Goal: Transaction & Acquisition: Purchase product/service

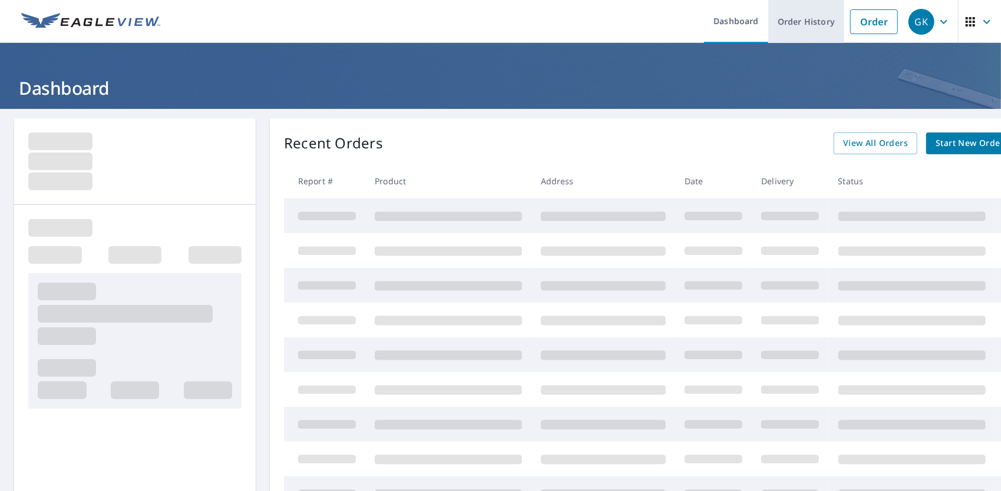
click at [786, 34] on link "Order History" at bounding box center [806, 21] width 76 height 43
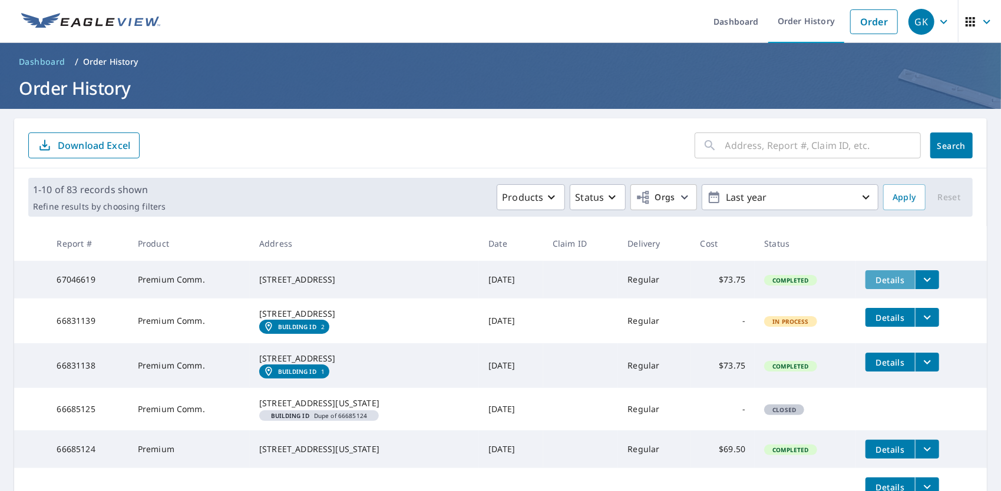
click at [872, 275] on span "Details" at bounding box center [889, 280] width 35 height 11
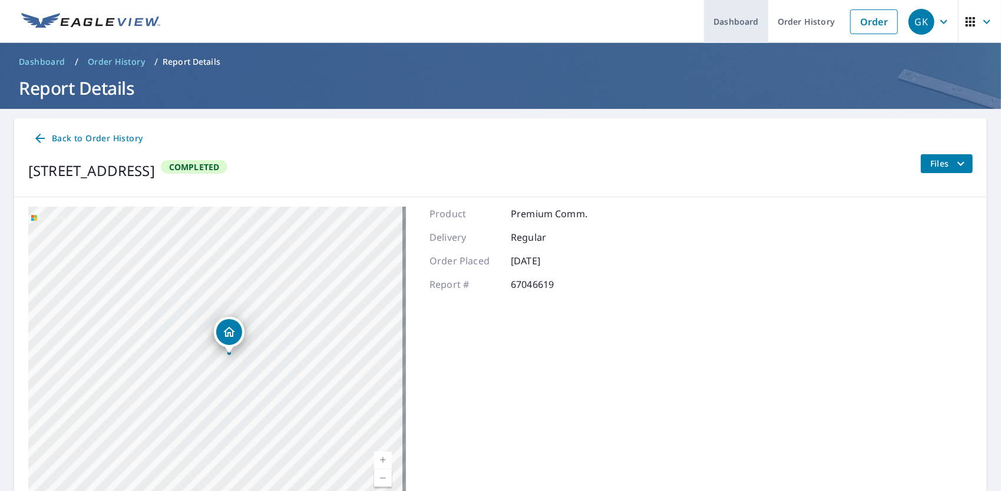
click at [732, 29] on link "Dashboard" at bounding box center [736, 21] width 64 height 43
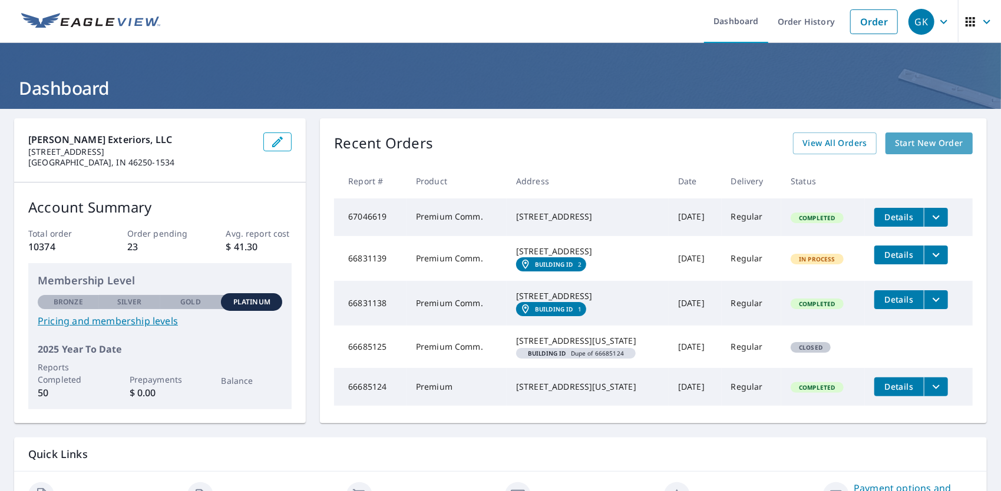
click at [937, 146] on span "Start New Order" at bounding box center [929, 143] width 68 height 15
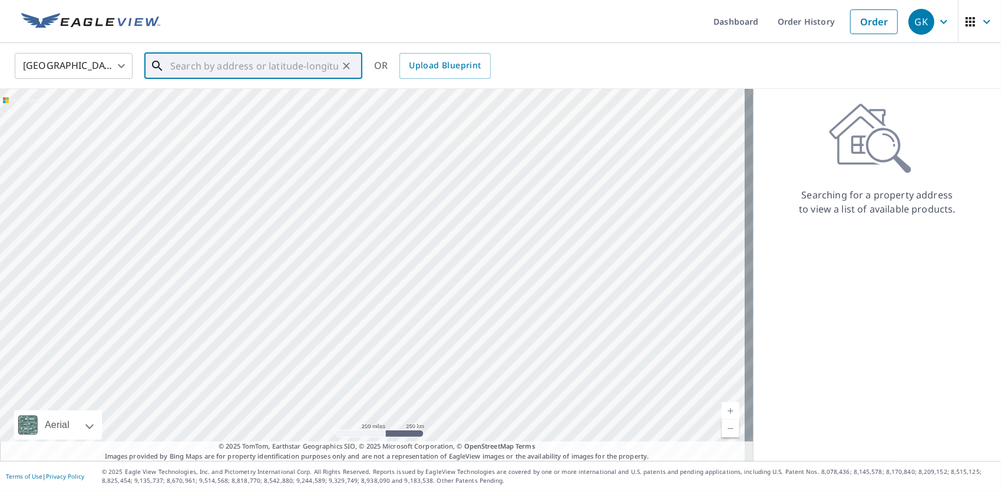
click at [244, 61] on input "text" at bounding box center [254, 65] width 168 height 33
paste input "[STREET_ADDRESS][PERSON_NAME]"
click at [238, 100] on span "[STREET_ADDRESS]" at bounding box center [260, 100] width 185 height 14
type input "[STREET_ADDRESS]"
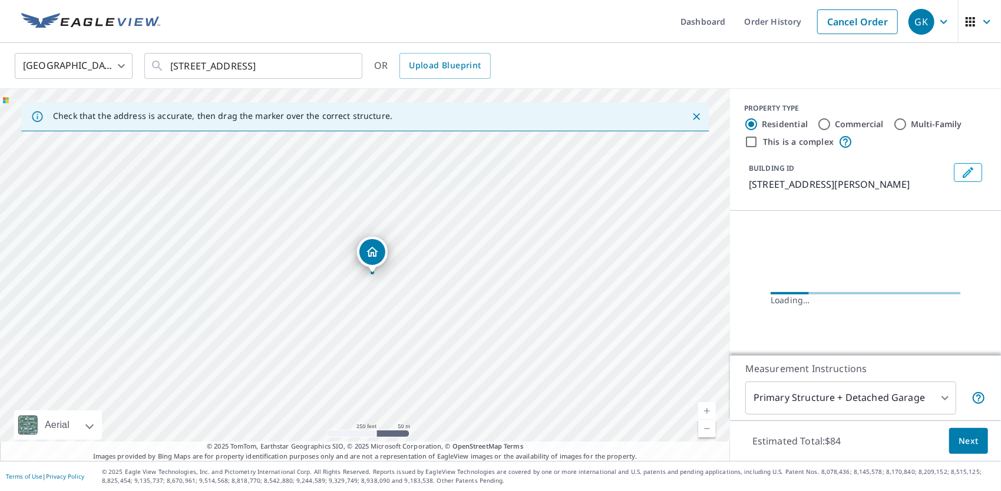
scroll to position [0, 0]
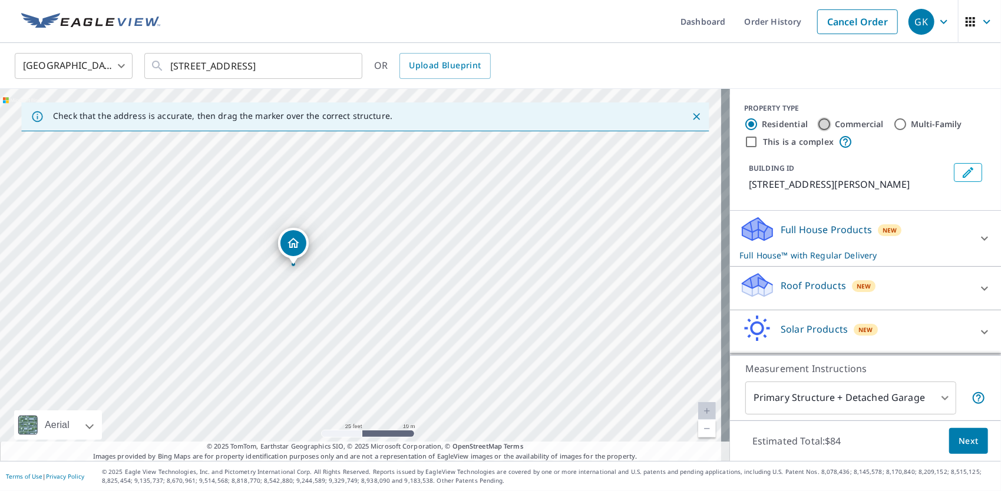
click at [817, 129] on input "Commercial" at bounding box center [824, 124] width 14 height 14
radio input "true"
type input "4"
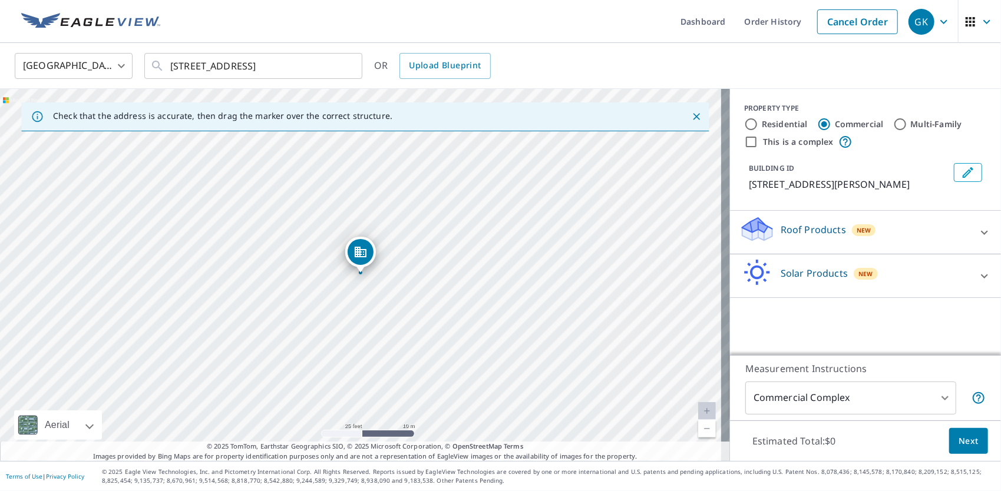
click at [977, 234] on icon at bounding box center [984, 233] width 14 height 14
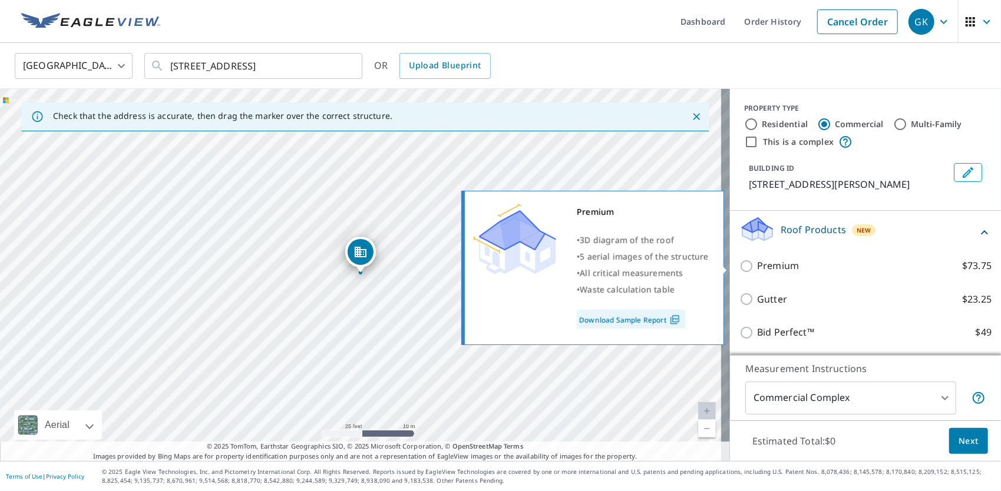
click at [768, 263] on p "Premium" at bounding box center [778, 266] width 42 height 15
click at [757, 263] on input "Premium $73.75" at bounding box center [748, 266] width 18 height 14
checkbox input "true"
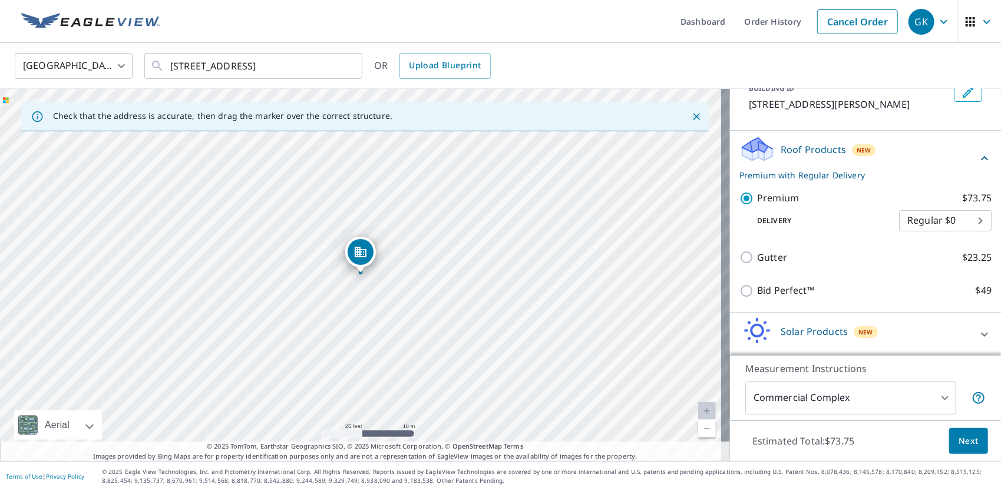
scroll to position [81, 0]
click at [958, 443] on span "Next" at bounding box center [968, 441] width 20 height 15
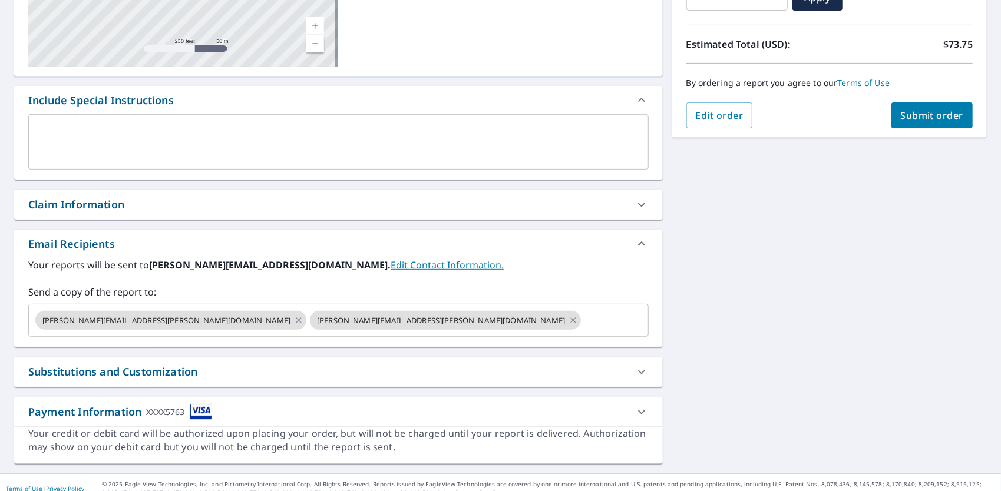
scroll to position [249, 0]
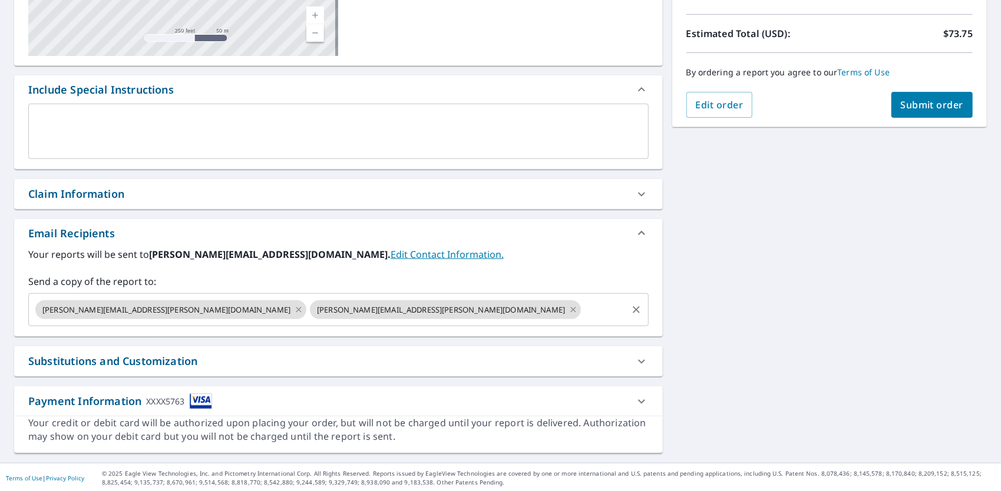
click at [571, 309] on icon at bounding box center [573, 309] width 5 height 5
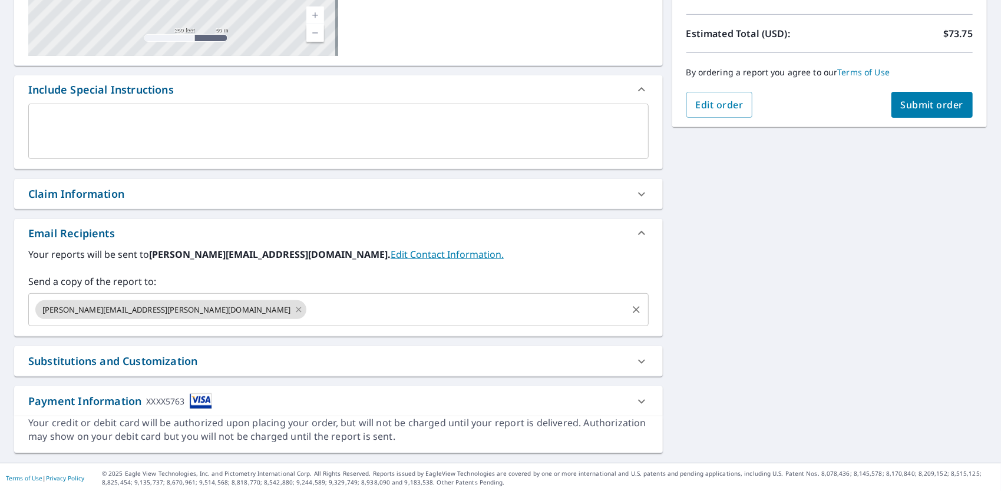
click at [294, 311] on icon at bounding box center [298, 309] width 9 height 13
checkbox input "true"
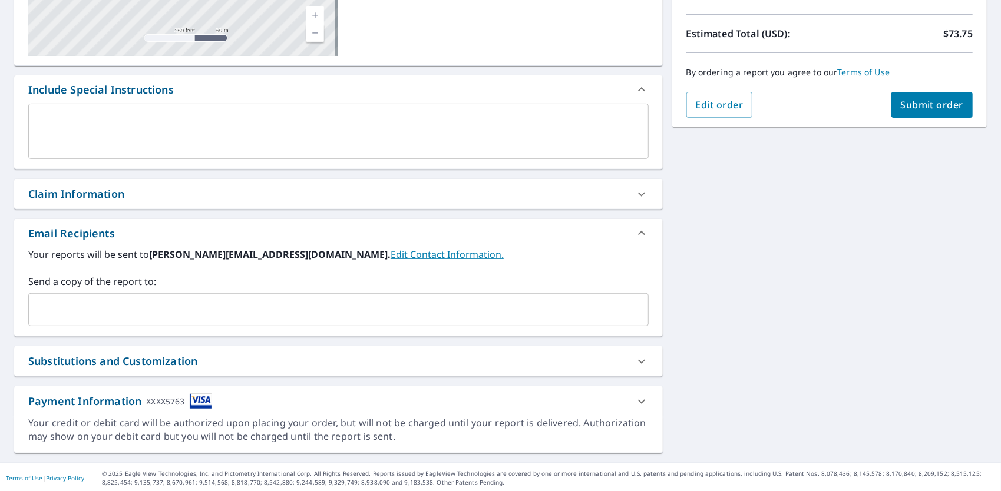
click at [216, 311] on input "text" at bounding box center [330, 310] width 592 height 22
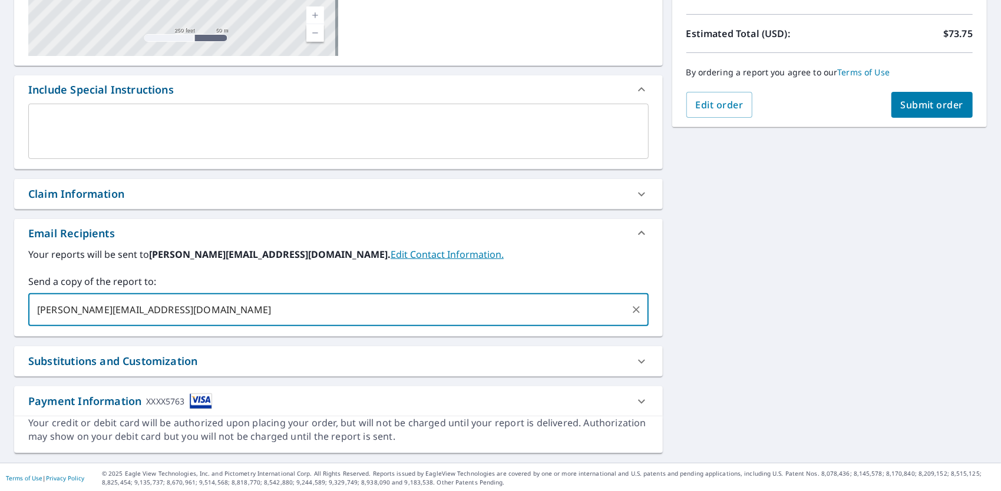
type input "[PERSON_NAME][EMAIL_ADDRESS][DOMAIN_NAME]"
click at [913, 113] on button "Submit order" at bounding box center [932, 105] width 82 height 26
checkbox input "true"
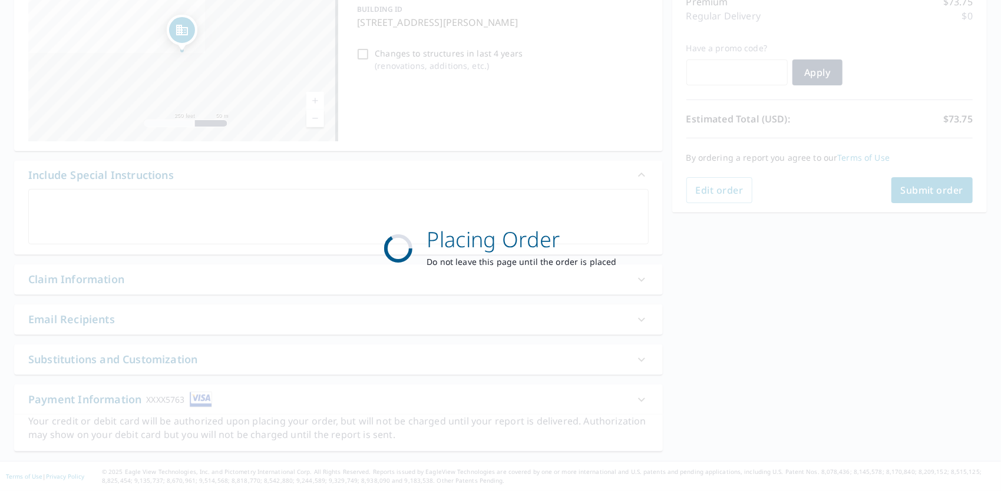
scroll to position [161, 0]
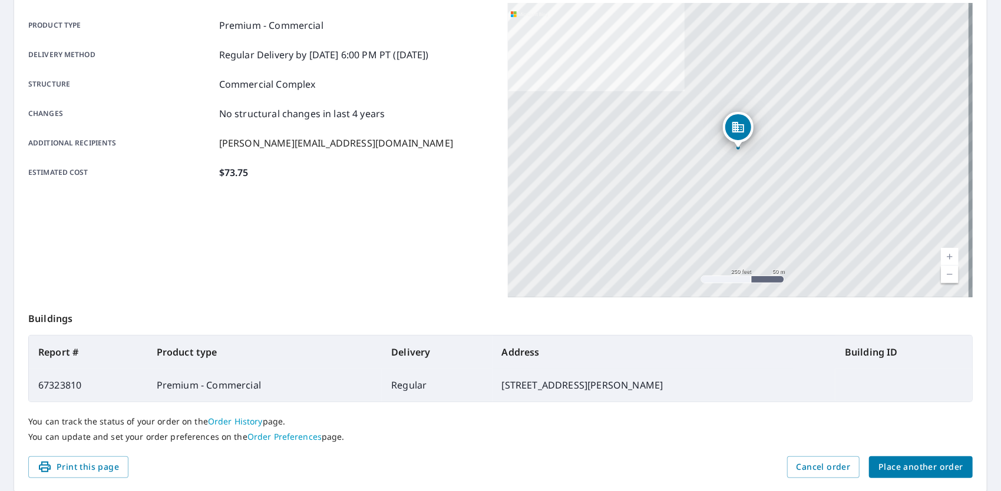
click at [911, 469] on span "Place another order" at bounding box center [920, 467] width 85 height 15
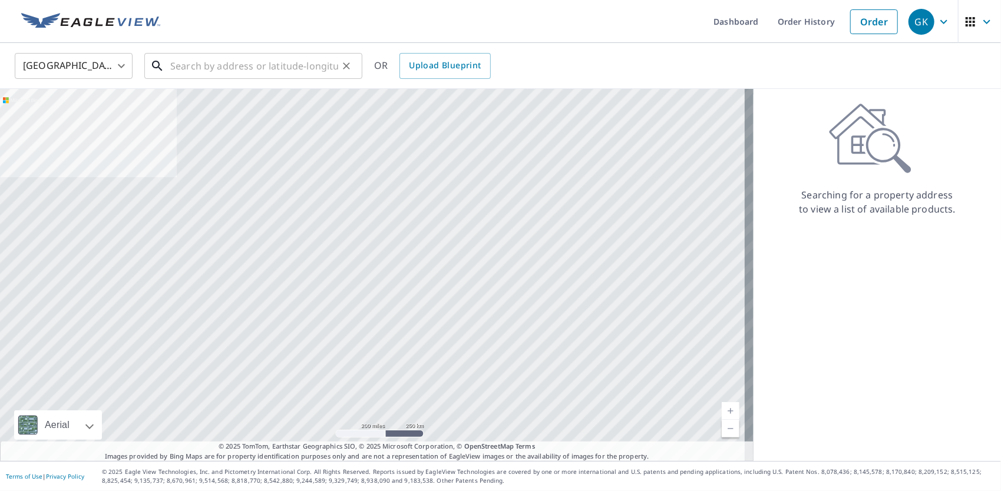
click at [297, 71] on input "text" at bounding box center [254, 65] width 168 height 33
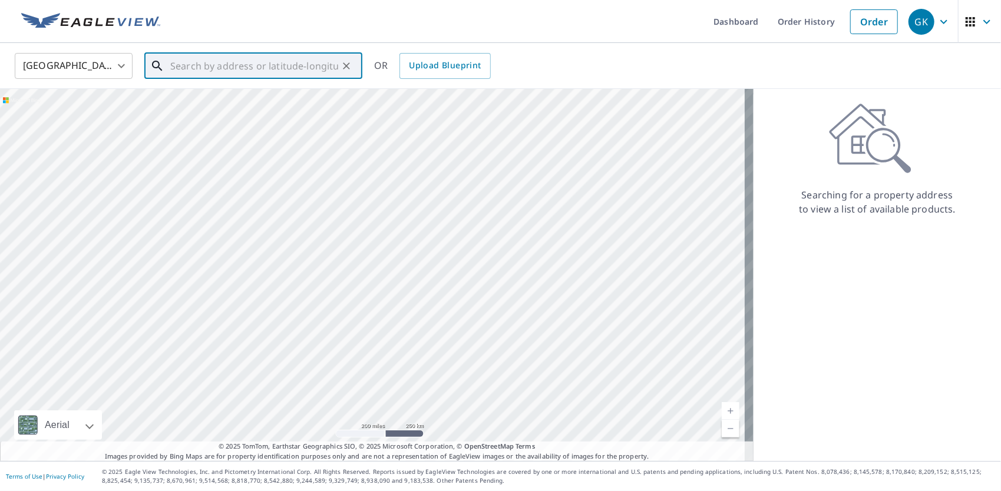
paste input "[STREET_ADDRESS][PERSON_NAME]"
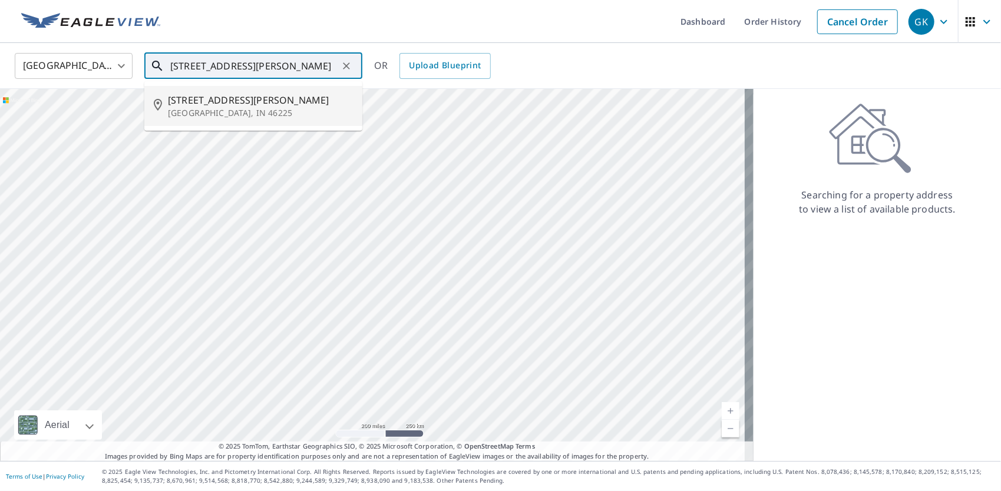
click at [229, 106] on span "[STREET_ADDRESS][PERSON_NAME]" at bounding box center [260, 100] width 185 height 14
type input "[STREET_ADDRESS][PERSON_NAME]"
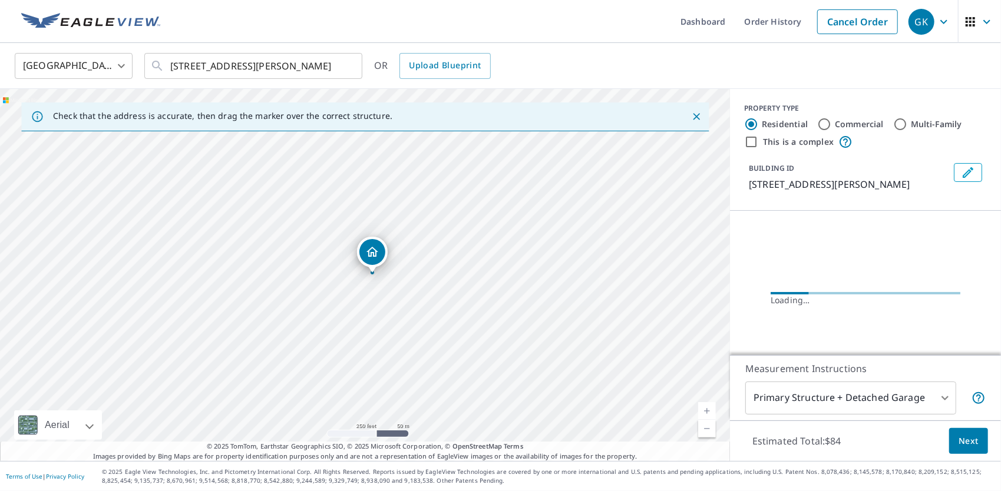
scroll to position [0, 0]
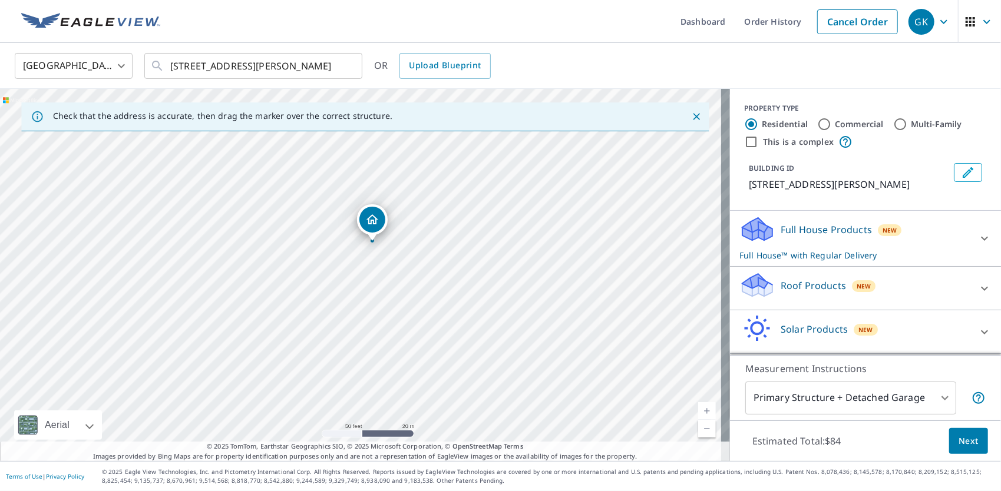
drag, startPoint x: 388, startPoint y: 219, endPoint x: 399, endPoint y: 270, distance: 52.0
click at [399, 270] on div "[STREET_ADDRESS][PERSON_NAME]" at bounding box center [365, 275] width 730 height 372
click at [821, 121] on input "Commercial" at bounding box center [824, 124] width 14 height 14
radio input "true"
type input "4"
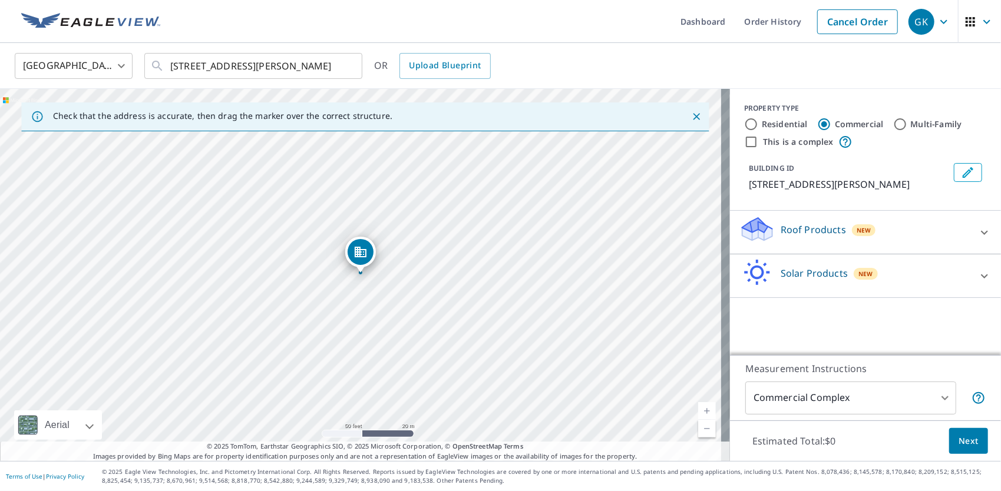
click at [957, 227] on div "Roof Products New" at bounding box center [854, 233] width 231 height 34
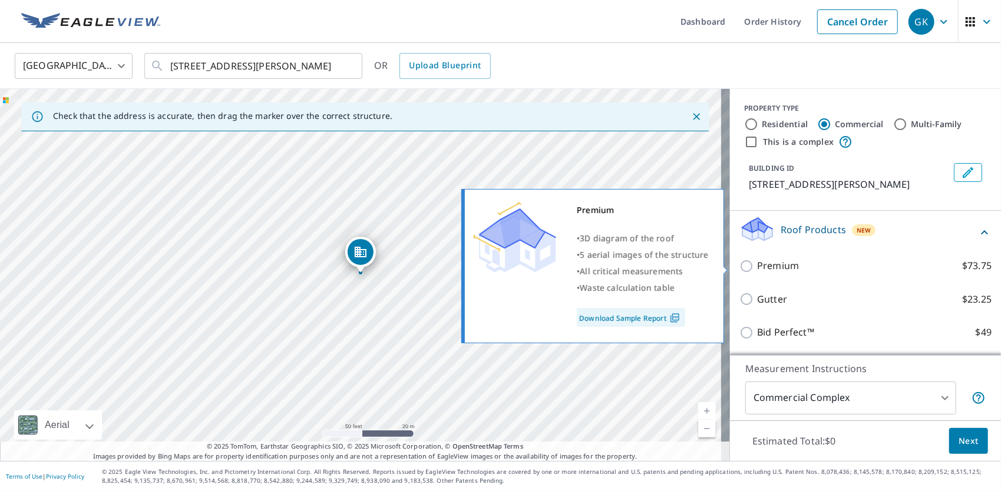
click at [764, 262] on p "Premium" at bounding box center [778, 266] width 42 height 15
click at [757, 262] on input "Premium $73.75" at bounding box center [748, 266] width 18 height 14
checkbox input "true"
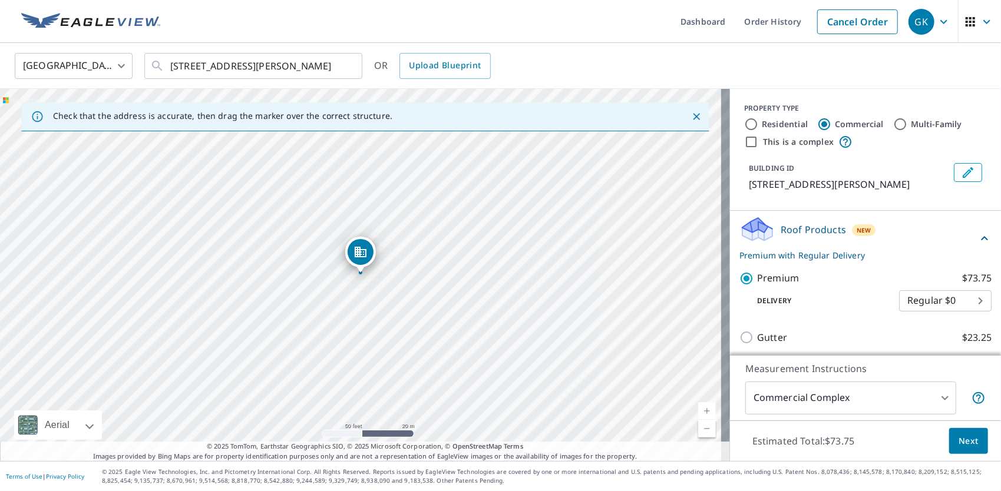
click at [959, 443] on span "Next" at bounding box center [968, 441] width 20 height 15
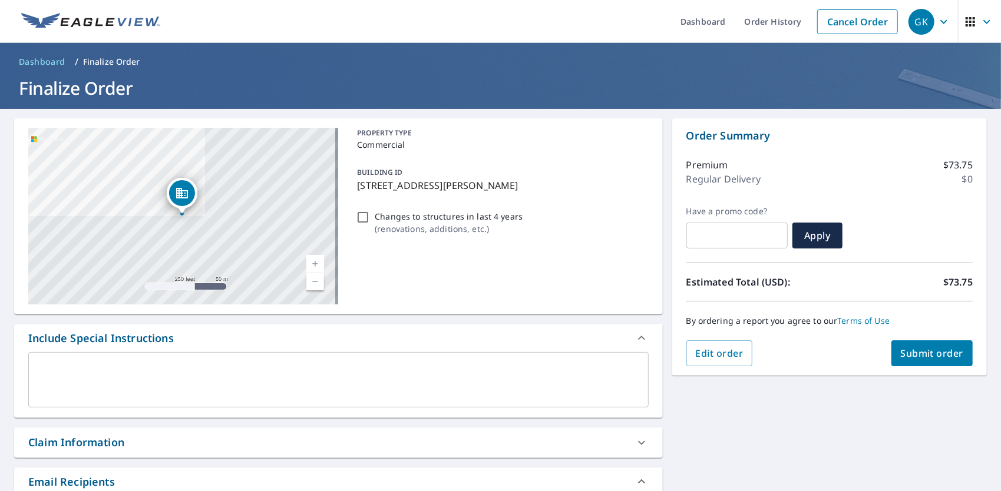
scroll to position [249, 0]
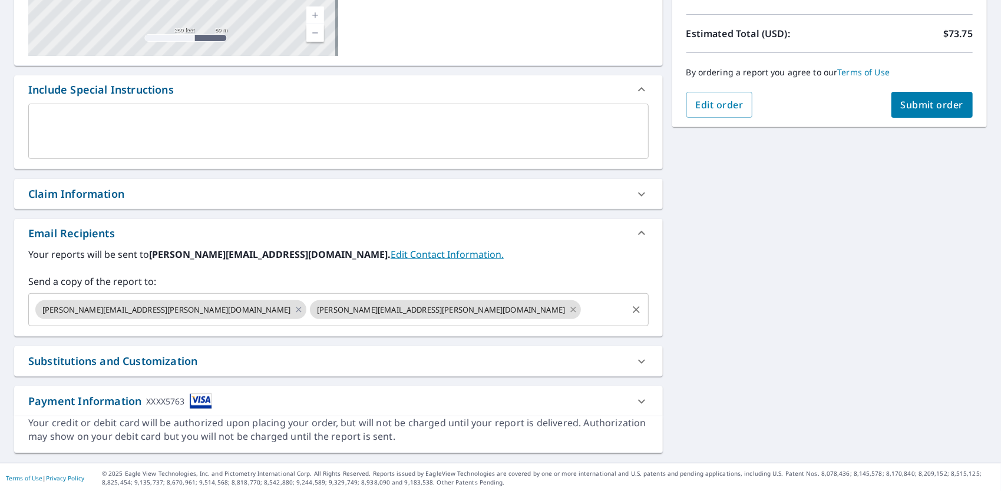
click at [568, 309] on icon at bounding box center [572, 309] width 9 height 13
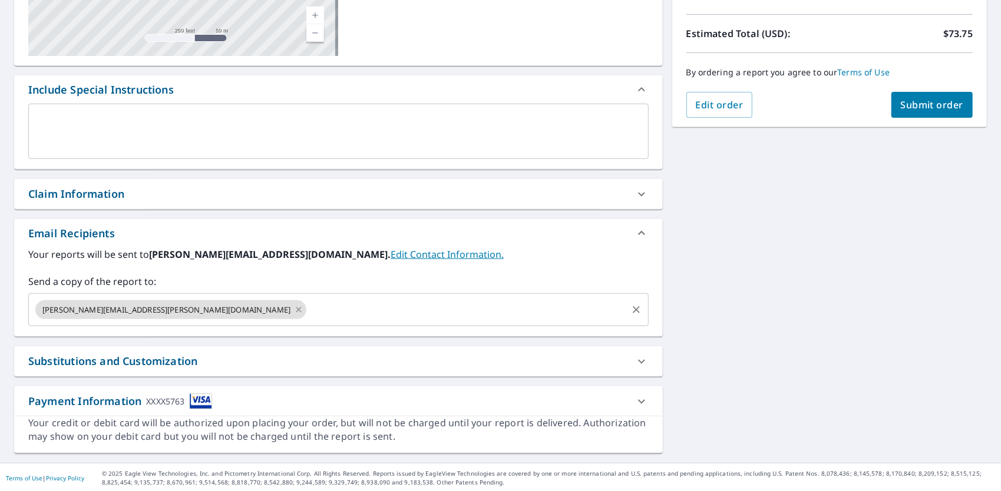
click at [294, 310] on icon at bounding box center [298, 309] width 9 height 13
checkbox input "true"
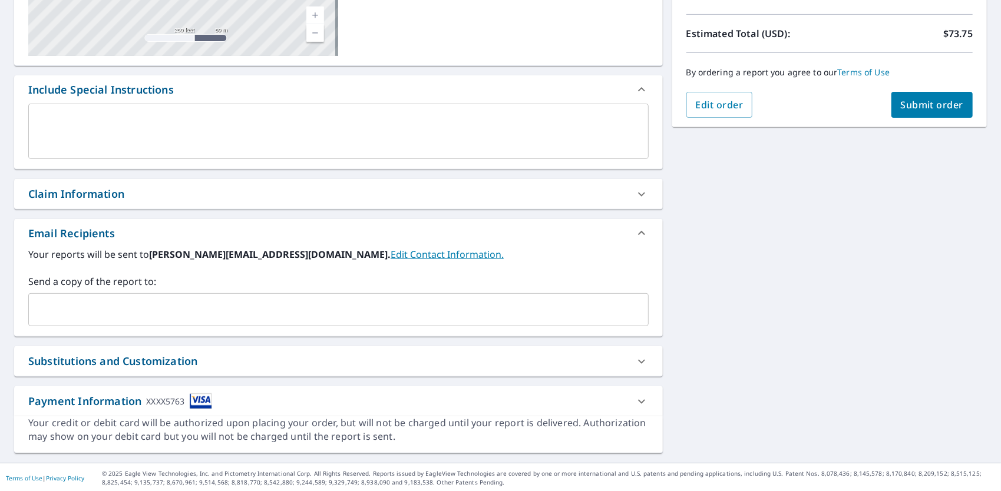
click at [180, 310] on input "text" at bounding box center [330, 310] width 592 height 22
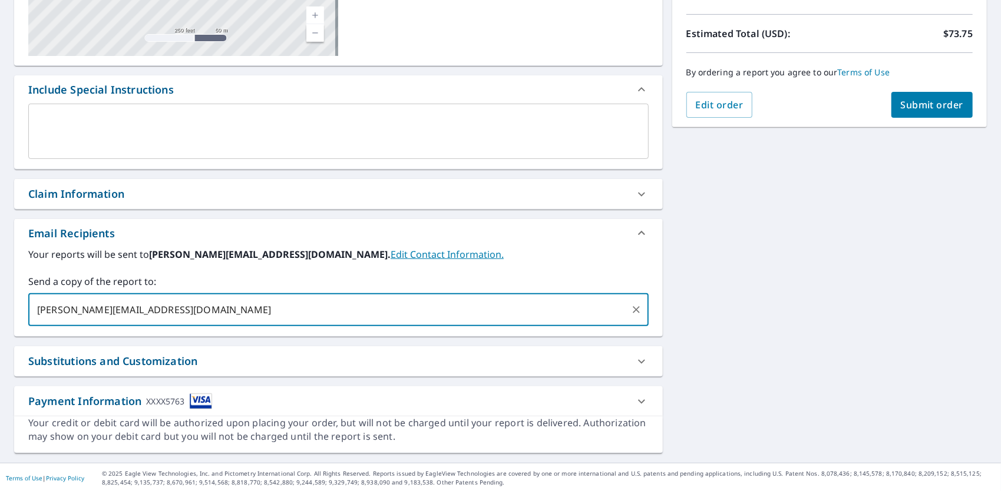
type input "[PERSON_NAME][EMAIL_ADDRESS][DOMAIN_NAME]"
click at [910, 99] on span "Submit order" at bounding box center [932, 104] width 63 height 13
checkbox input "true"
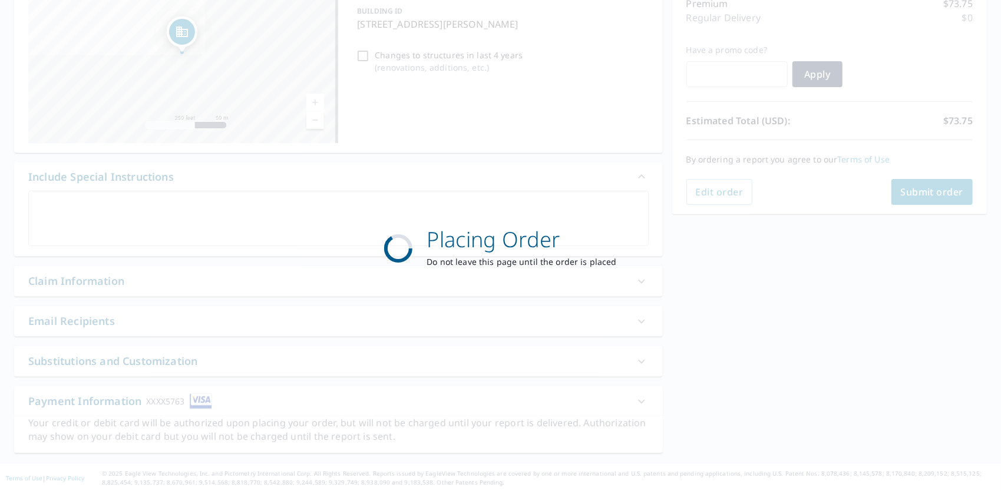
scroll to position [161, 0]
